Goal: Task Accomplishment & Management: Use online tool/utility

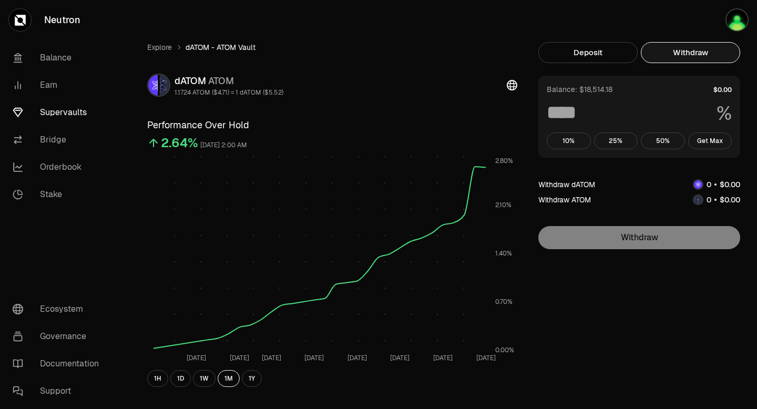
click at [692, 56] on button "Withdraw" at bounding box center [690, 52] width 99 height 21
click at [712, 142] on button "Get Max" at bounding box center [710, 140] width 44 height 17
type input "***"
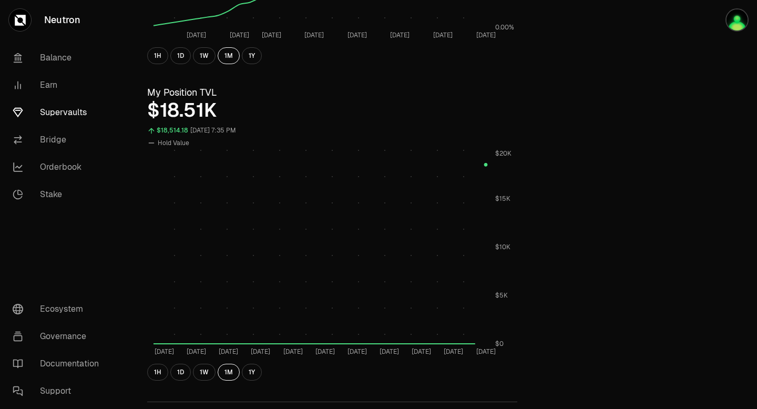
scroll to position [353, 0]
